Goal: Information Seeking & Learning: Learn about a topic

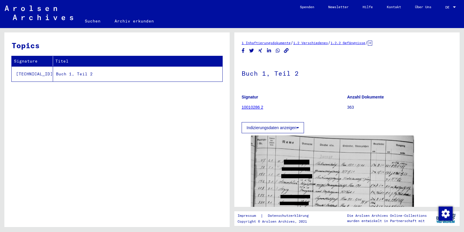
click at [452, 4] on div "DE DE" at bounding box center [452, 6] width 12 height 10
click at [438, 12] on span "English" at bounding box center [440, 10] width 14 height 4
click at [273, 126] on button "Show indexed data" at bounding box center [265, 127] width 47 height 11
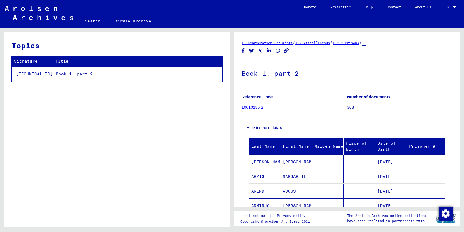
click at [253, 106] on link "10010286 2" at bounding box center [253, 107] width 22 height 5
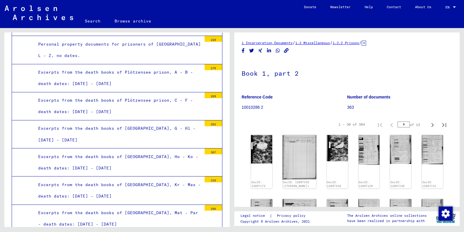
scroll to position [733, 0]
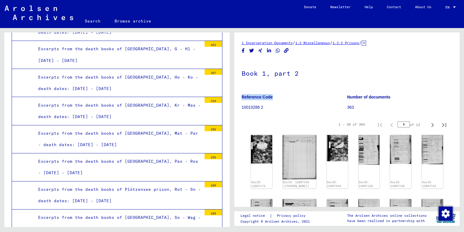
drag, startPoint x: 318, startPoint y: 95, endPoint x: 376, endPoint y: 78, distance: 59.9
click at [347, 90] on mat-grid-tile "Reference Code 10010286 2" at bounding box center [294, 103] width 105 height 26
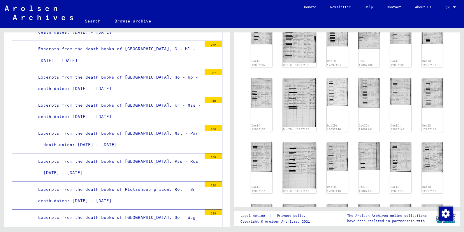
scroll to position [207, 0]
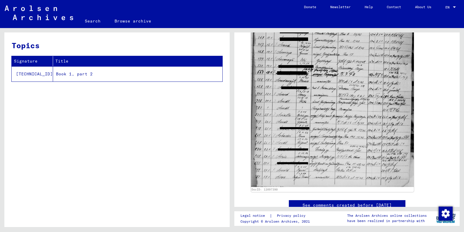
scroll to position [173, 0]
